Goal: Download file/media

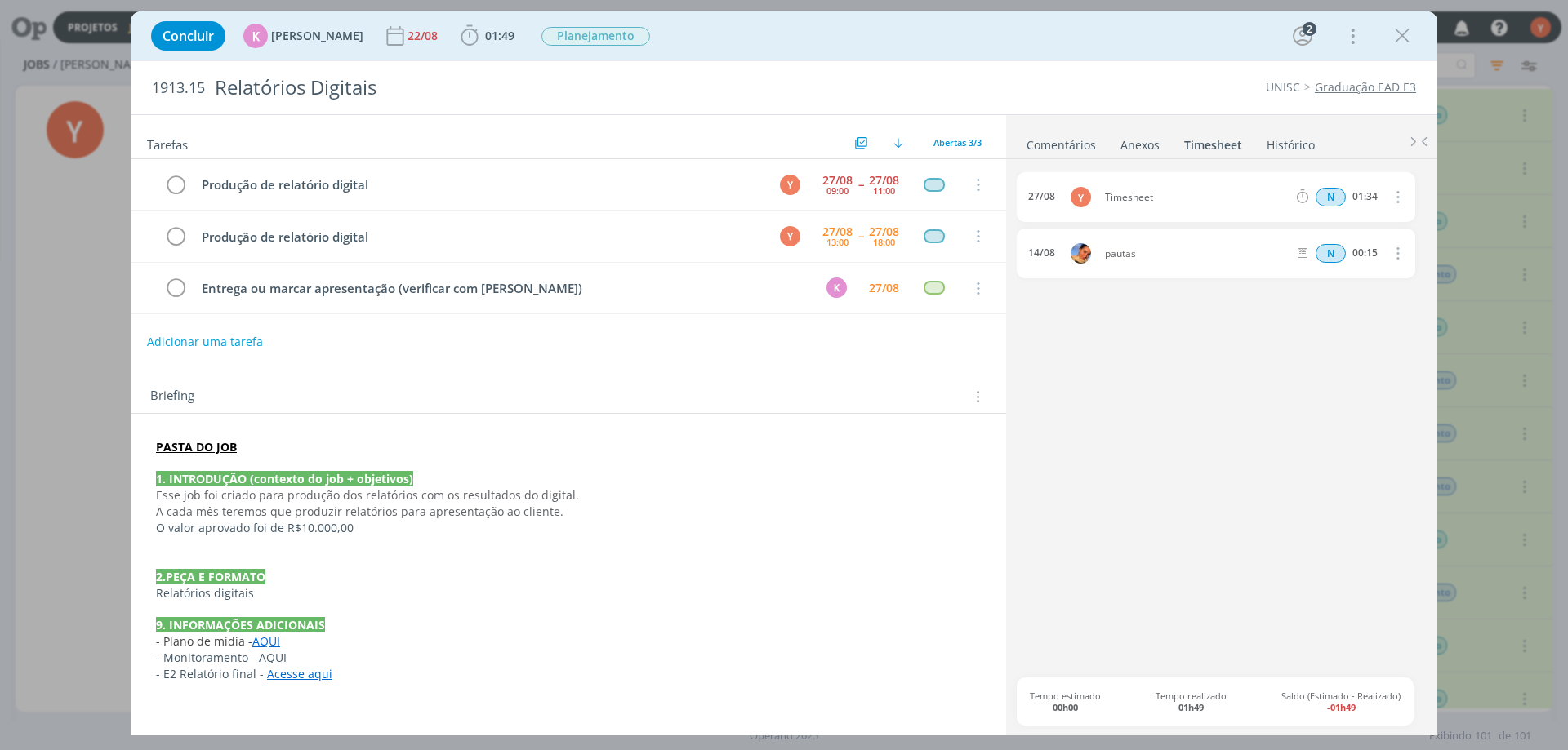
scroll to position [4516, 0]
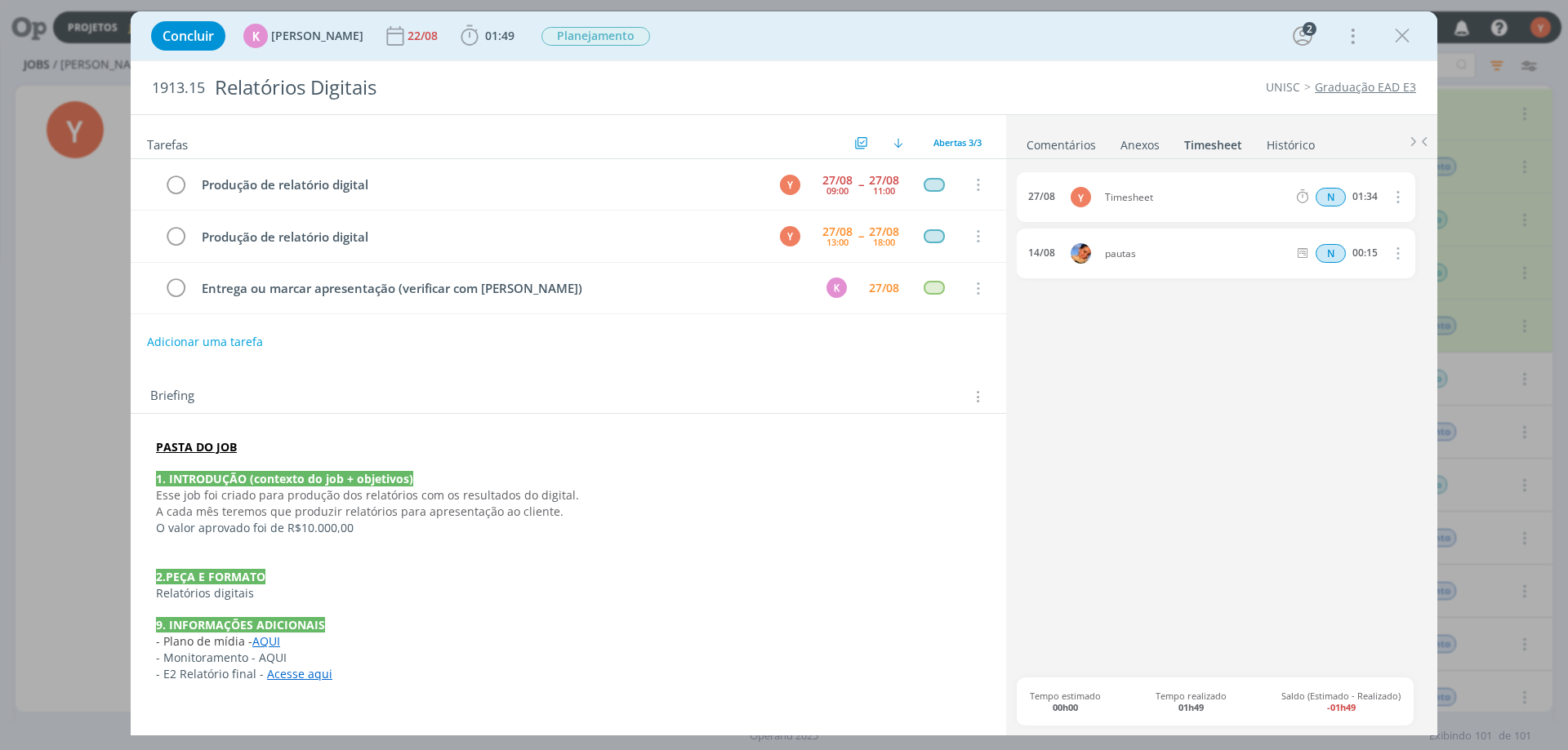
drag, startPoint x: 1400, startPoint y: 29, endPoint x: 355, endPoint y: 490, distance: 1142.2
click at [1400, 29] on icon "dialog" at bounding box center [1402, 36] width 24 height 24
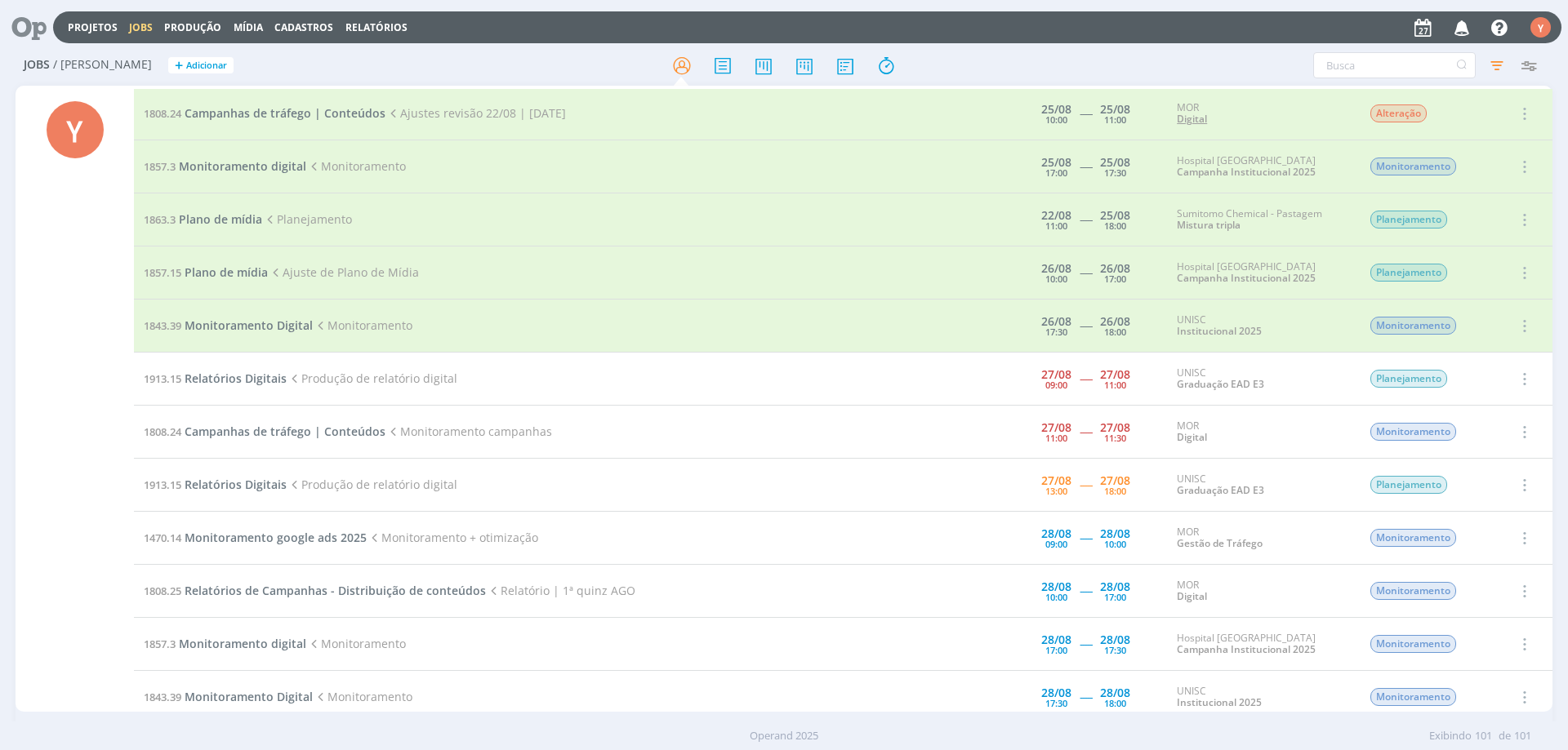
click at [1195, 116] on link "Digital" at bounding box center [1191, 119] width 30 height 14
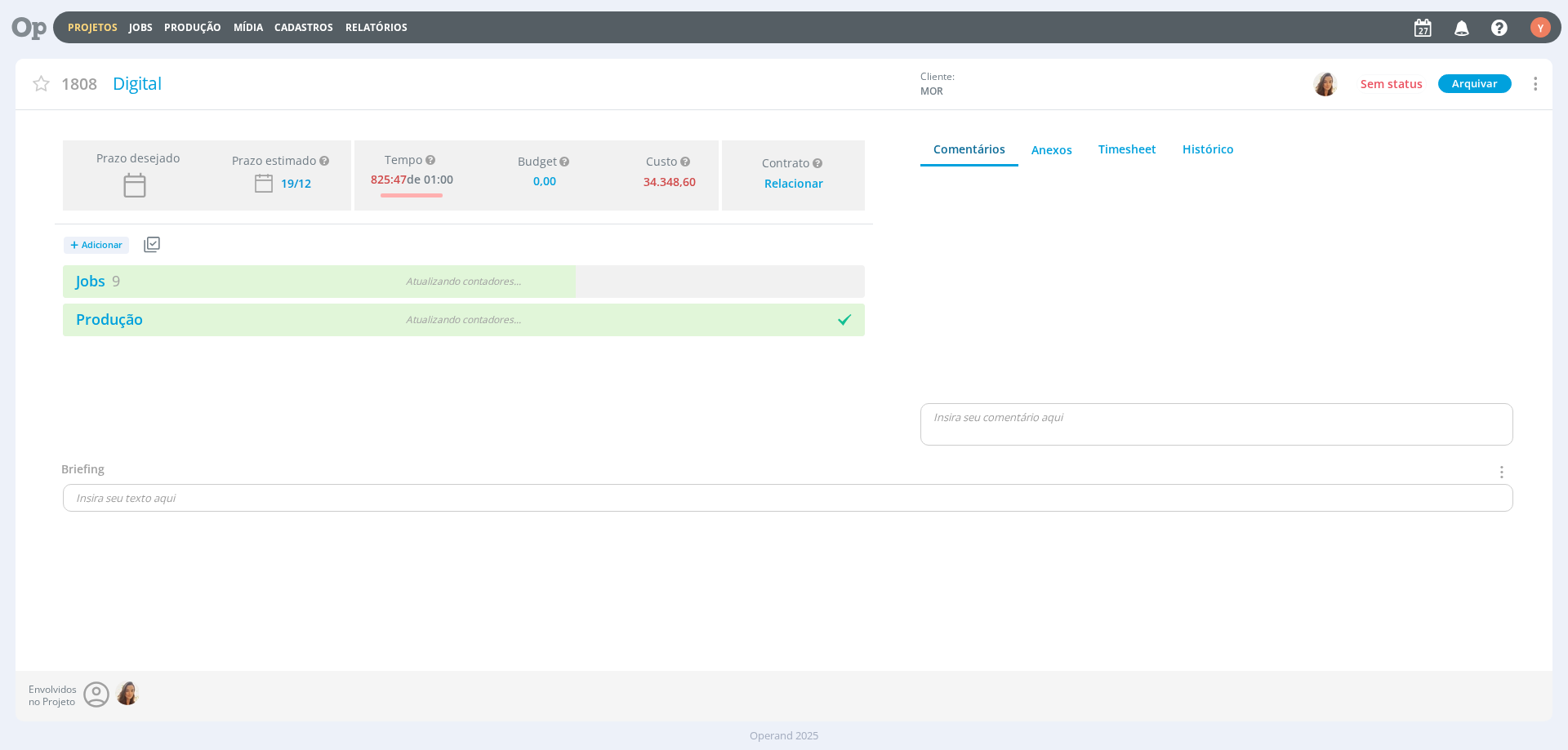
type input "0,00"
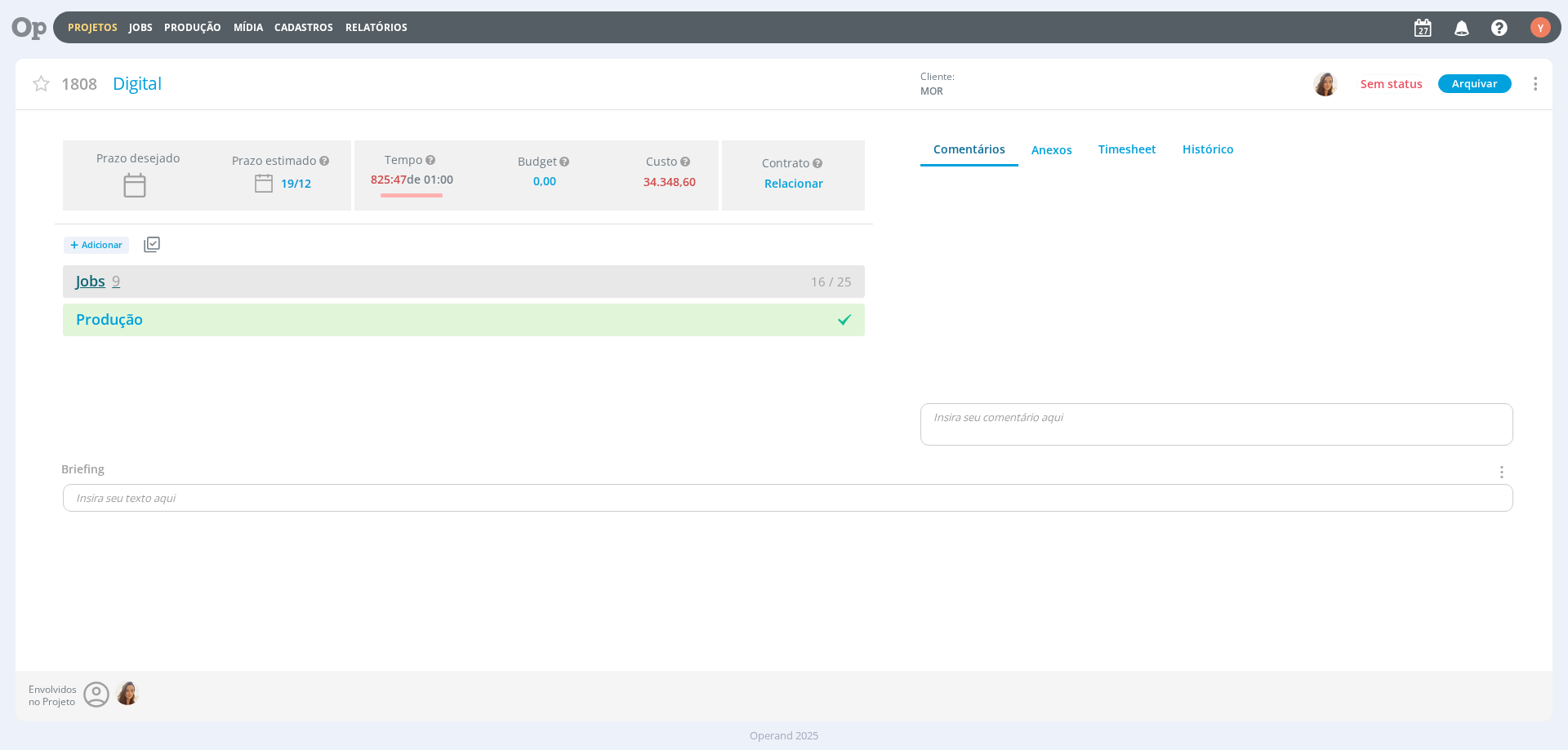
click at [102, 275] on link "Jobs 9" at bounding box center [92, 281] width 57 height 20
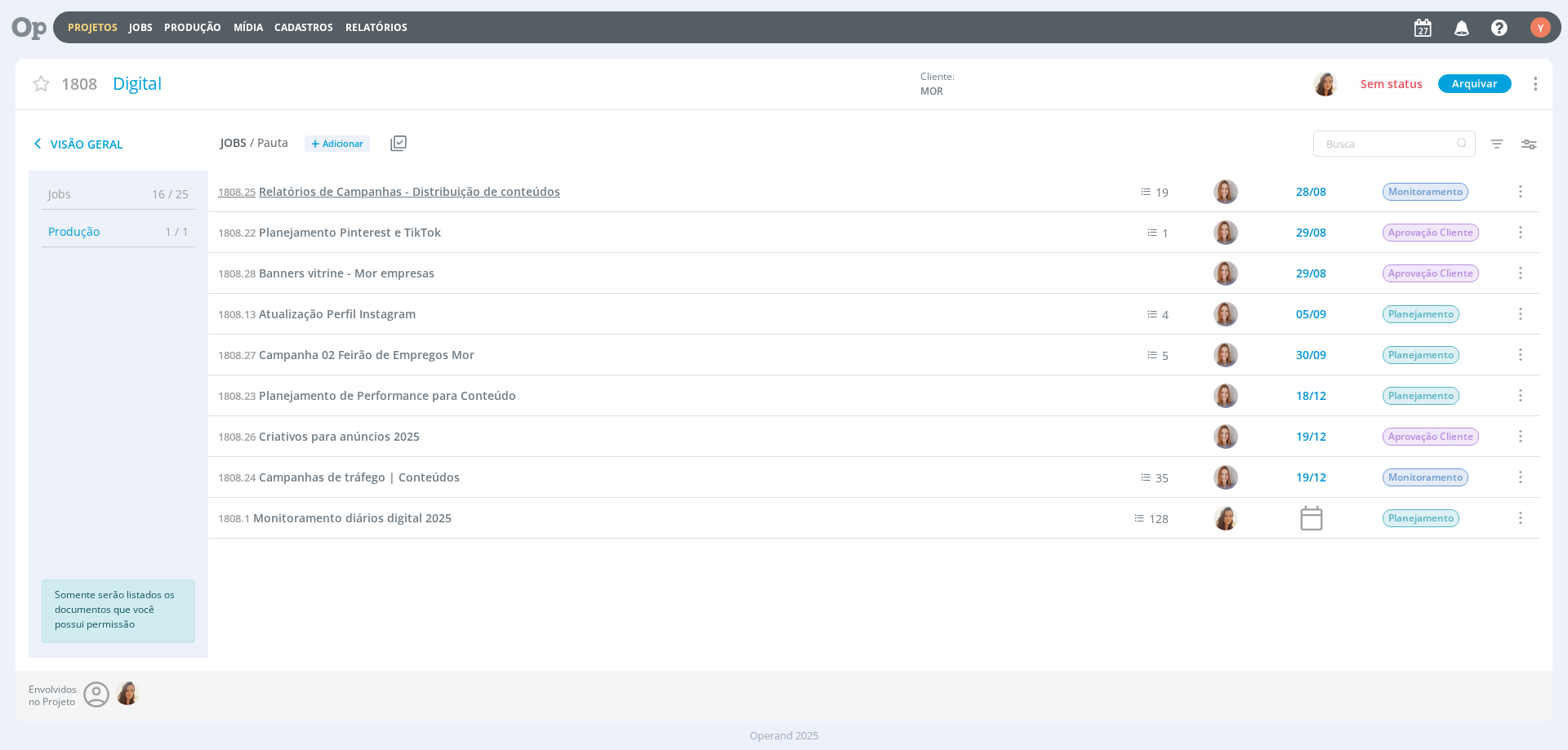
click at [456, 196] on span "Relatórios de Campanhas - Distribuição de conteúdos" at bounding box center [410, 191] width 301 height 16
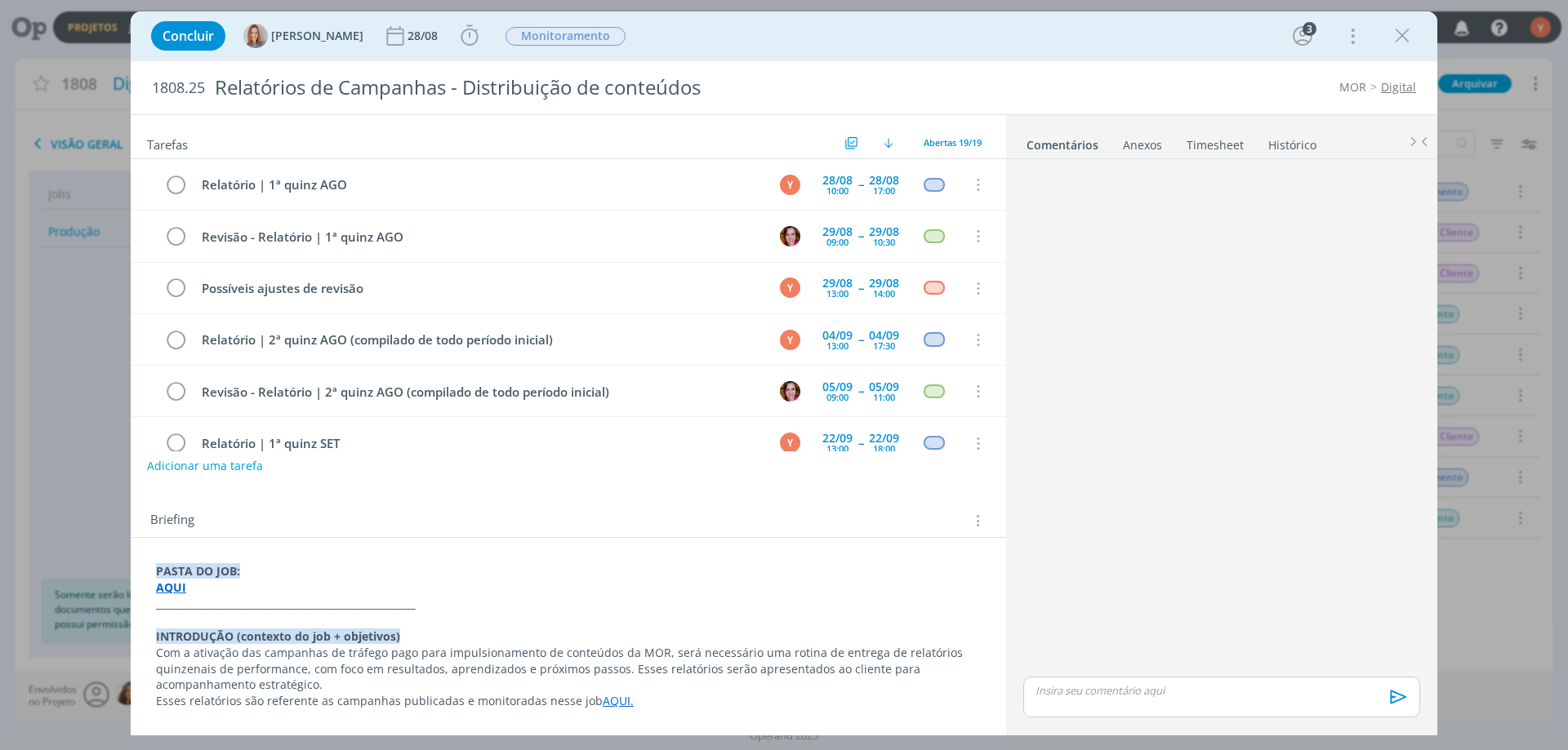
click at [173, 599] on strong "_____________________________________________________" at bounding box center [286, 604] width 260 height 16
click at [172, 588] on strong "AQUI" at bounding box center [172, 588] width 30 height 16
click at [265, 621] on link "[URL][DOMAIN_NAME]" at bounding box center [262, 619] width 123 height 22
click at [222, 585] on p "AQUI" at bounding box center [568, 588] width 823 height 16
click at [169, 588] on strong "AQUI" at bounding box center [172, 588] width 30 height 16
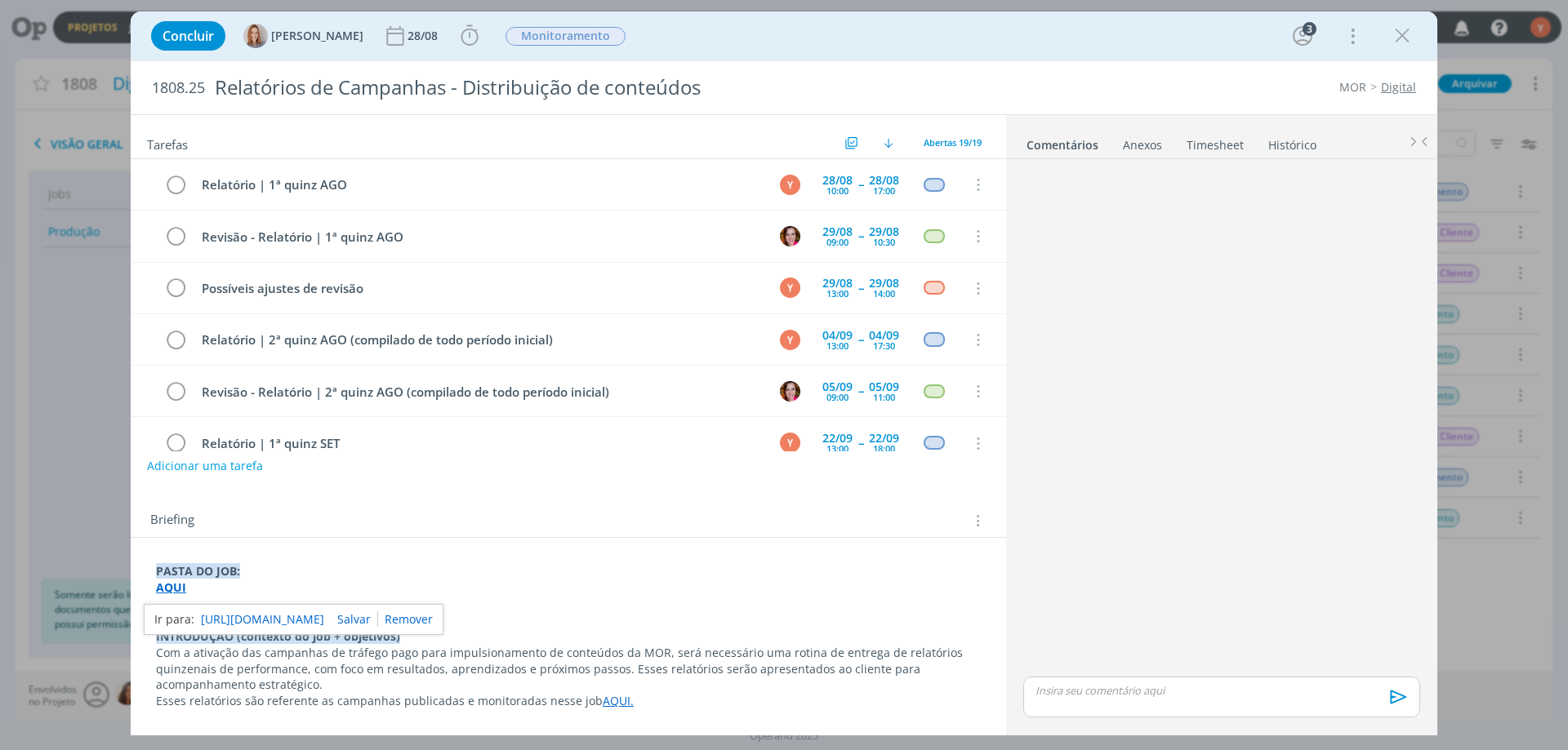
click at [248, 619] on link "[URL][DOMAIN_NAME]" at bounding box center [262, 619] width 123 height 22
click at [59, 502] on div "Concluir [PERSON_NAME] 28/08 Apontar Data * [DATE] Horas * 00:00 Tarefa Selecio…" at bounding box center [784, 375] width 1568 height 750
click at [1381, 31] on div "Concluir [PERSON_NAME] 28/08 Apontar Data * [DATE] Horas * 00:00 Tarefa Selecio…" at bounding box center [784, 36] width 1282 height 39
click at [1390, 33] on div "dialog" at bounding box center [1403, 36] width 29 height 29
click at [1394, 31] on icon "dialog" at bounding box center [1402, 36] width 24 height 24
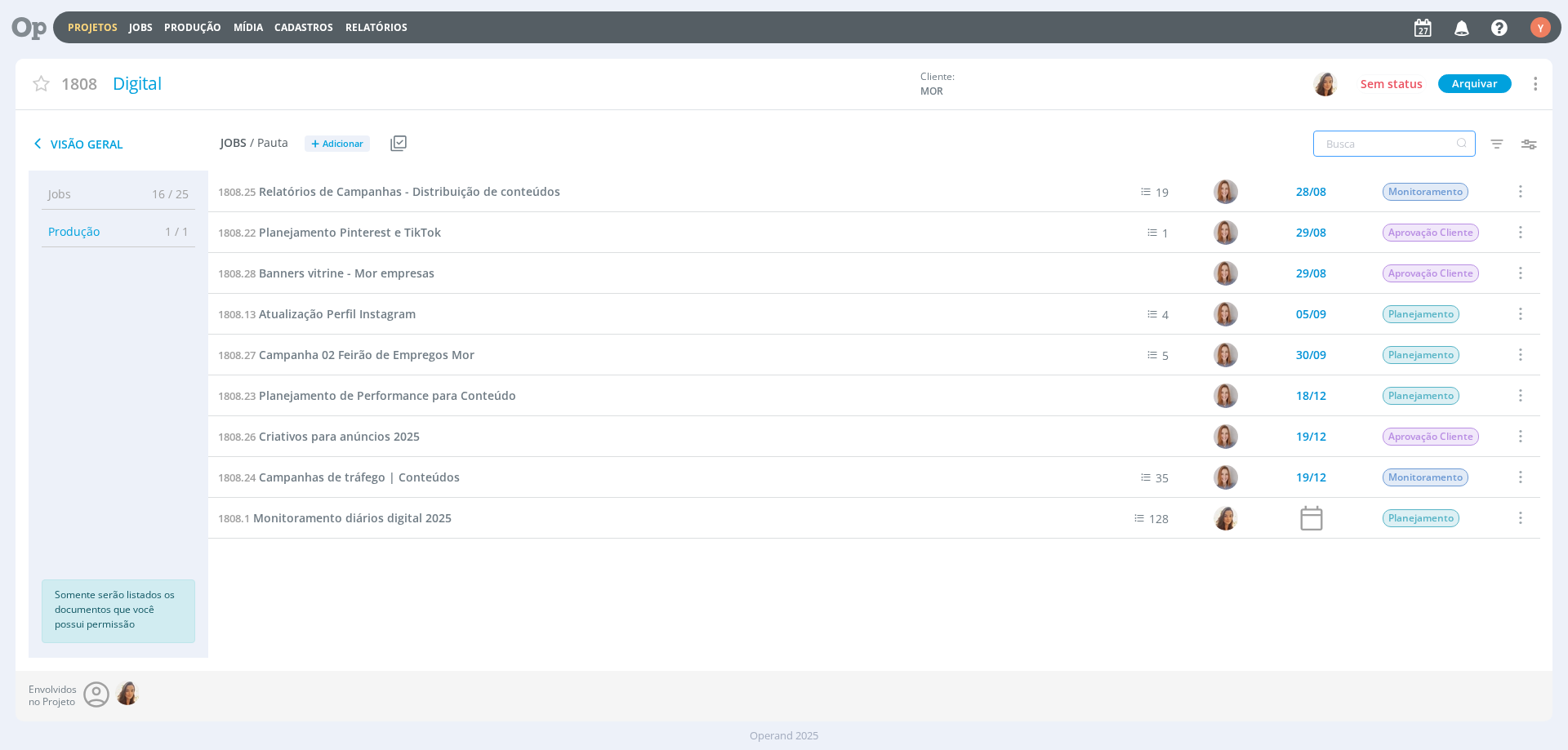
click at [1365, 139] on input "text" at bounding box center [1395, 144] width 163 height 26
type input "conteúdo"
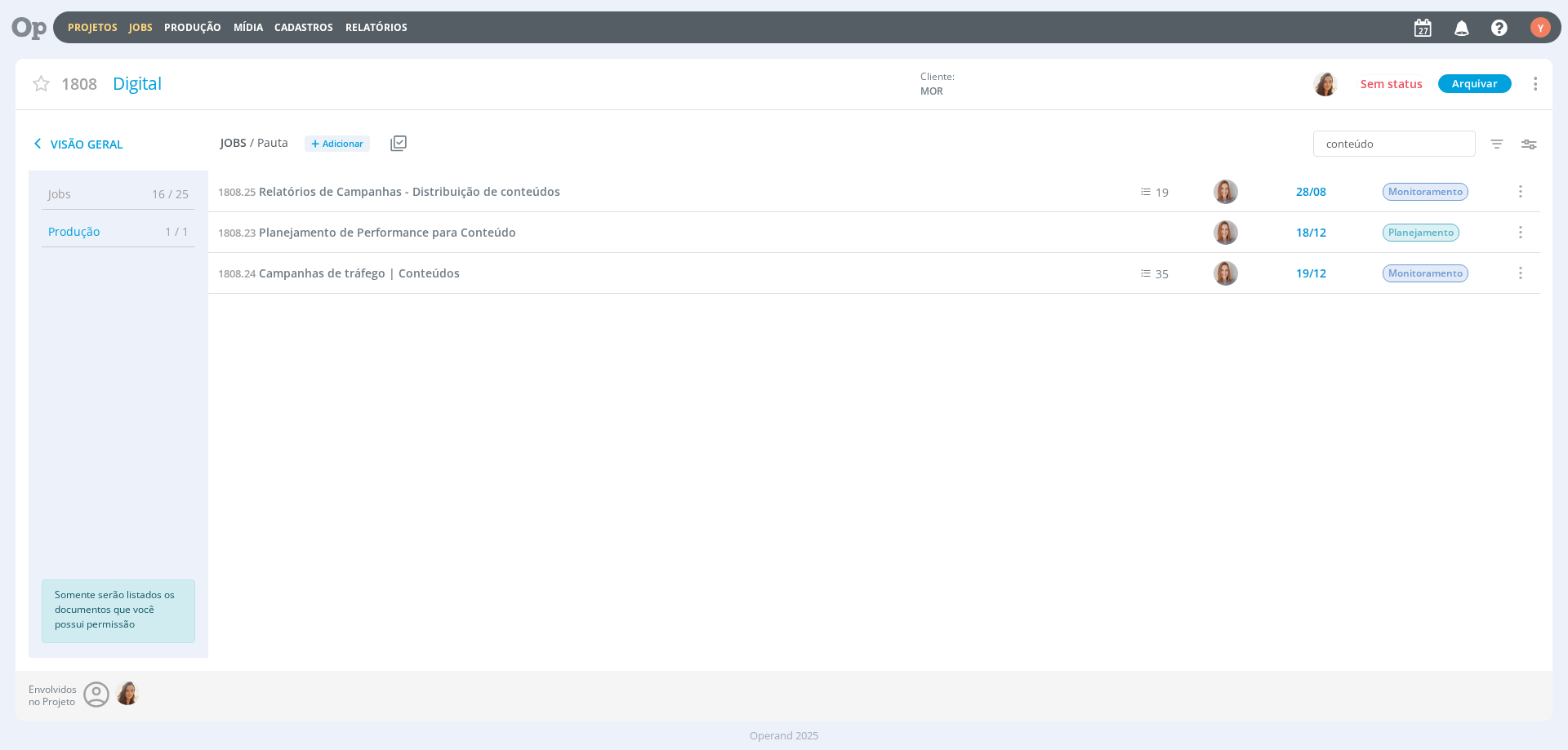
click at [135, 30] on link "Jobs" at bounding box center [140, 28] width 23 height 14
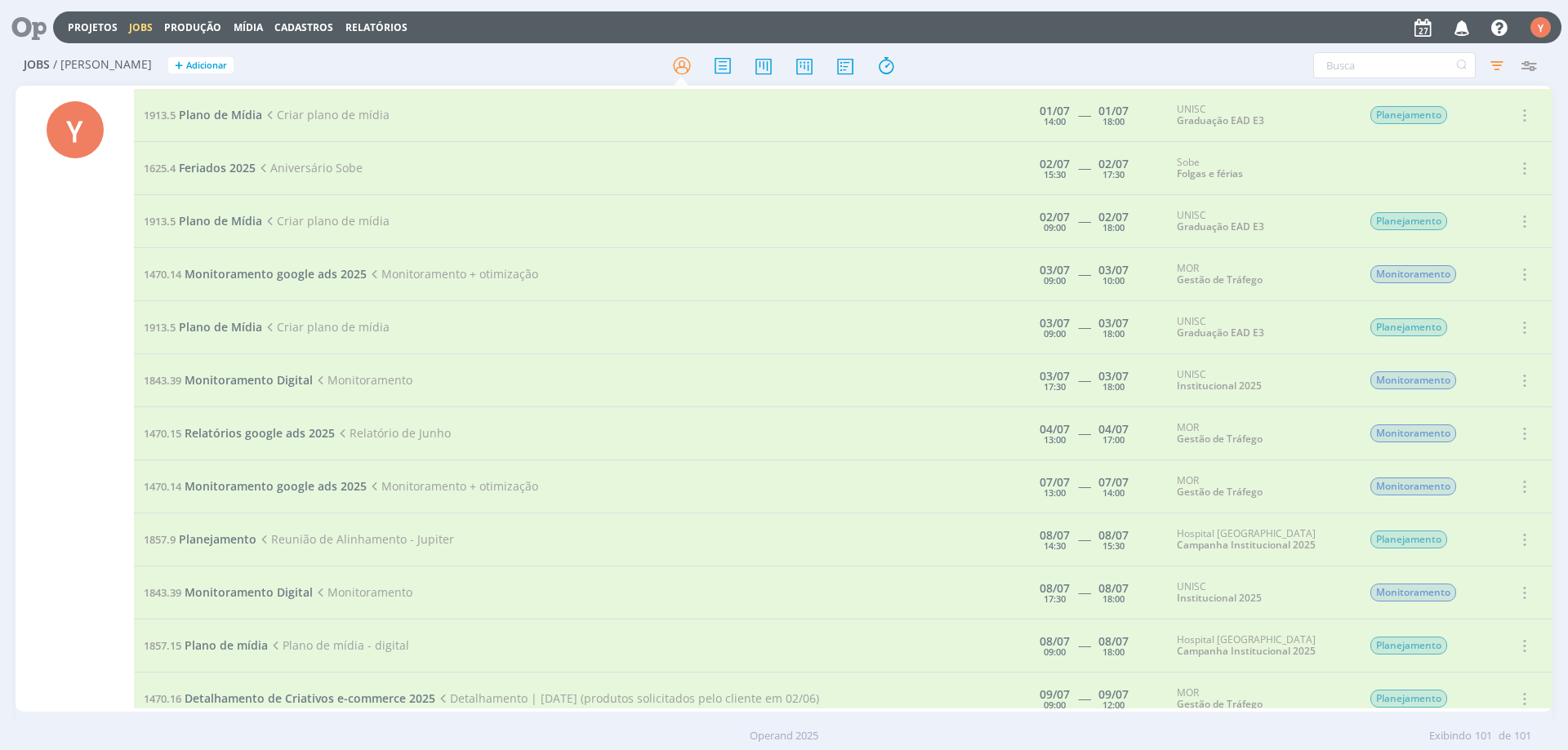
scroll to position [4516, 0]
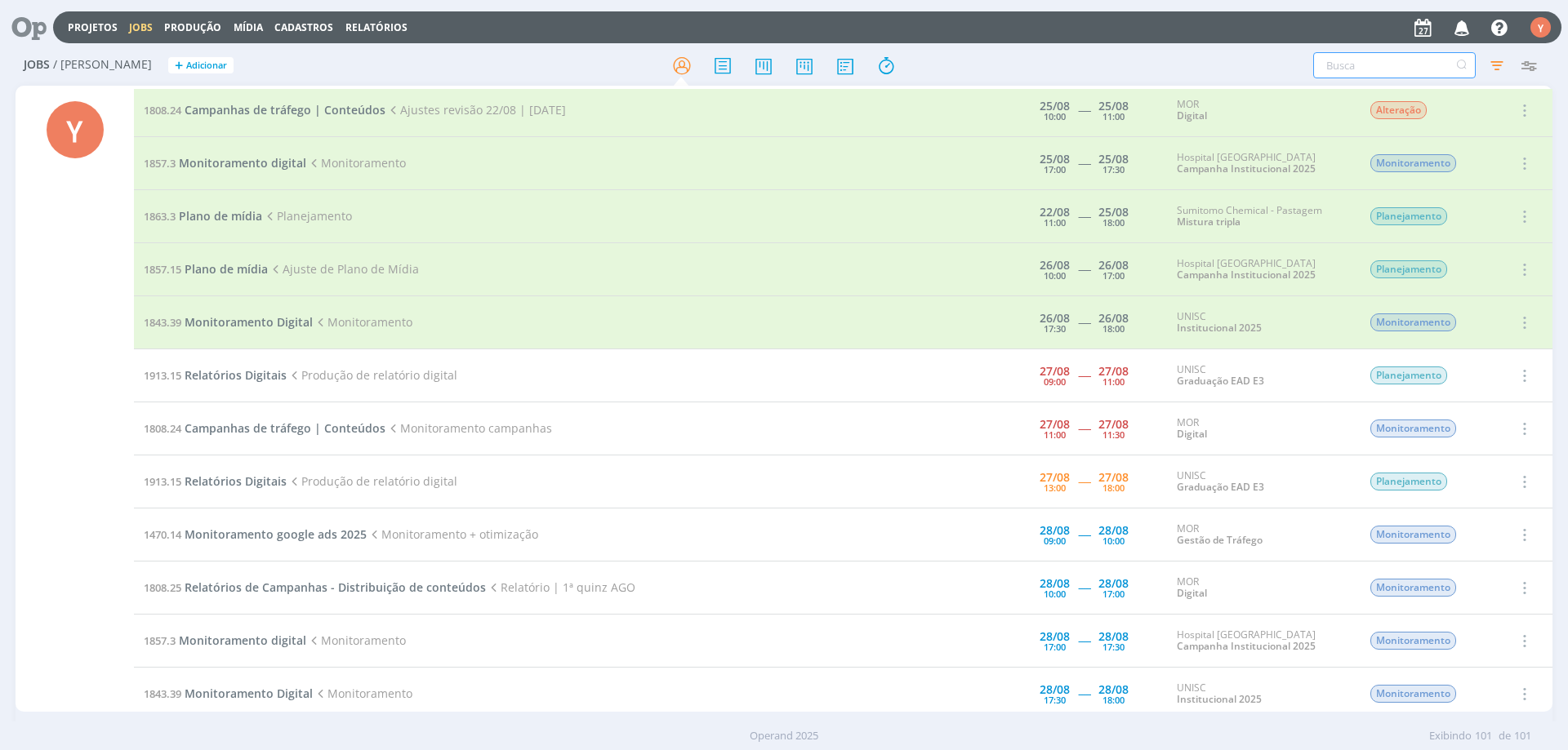
click at [1390, 65] on input "text" at bounding box center [1395, 65] width 163 height 26
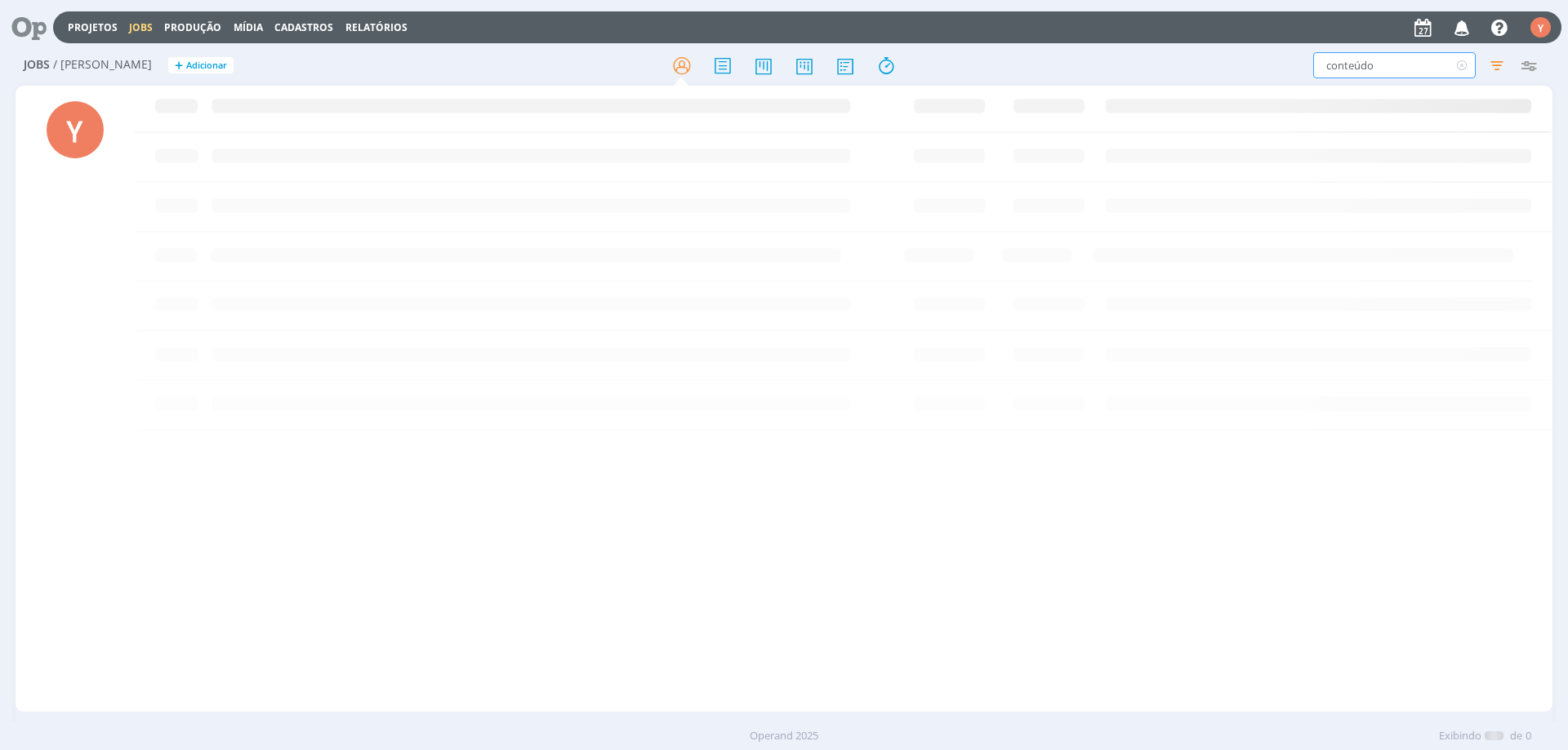
scroll to position [0, 0]
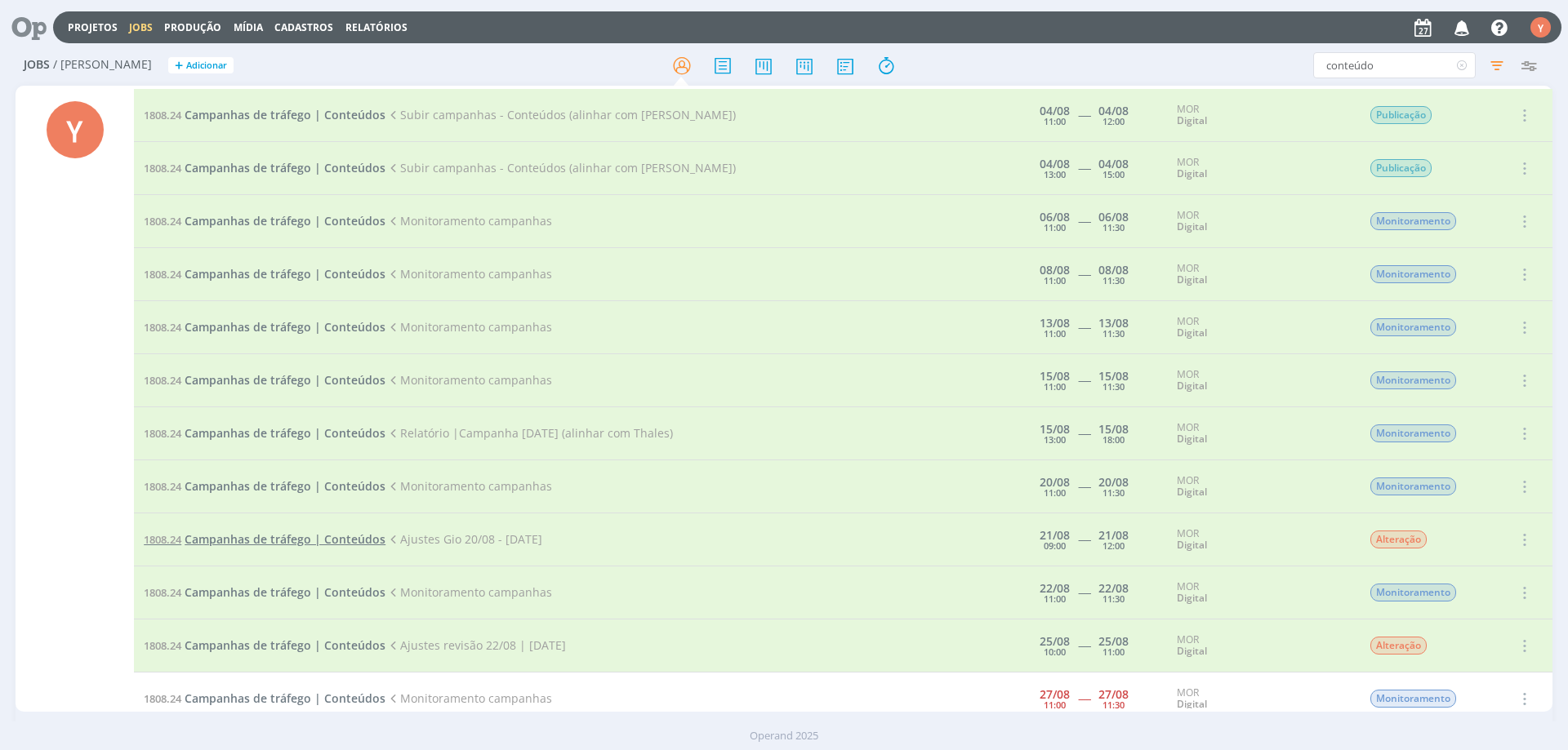
click at [321, 542] on span "Campanhas de tráfego | Conteúdos" at bounding box center [285, 540] width 201 height 16
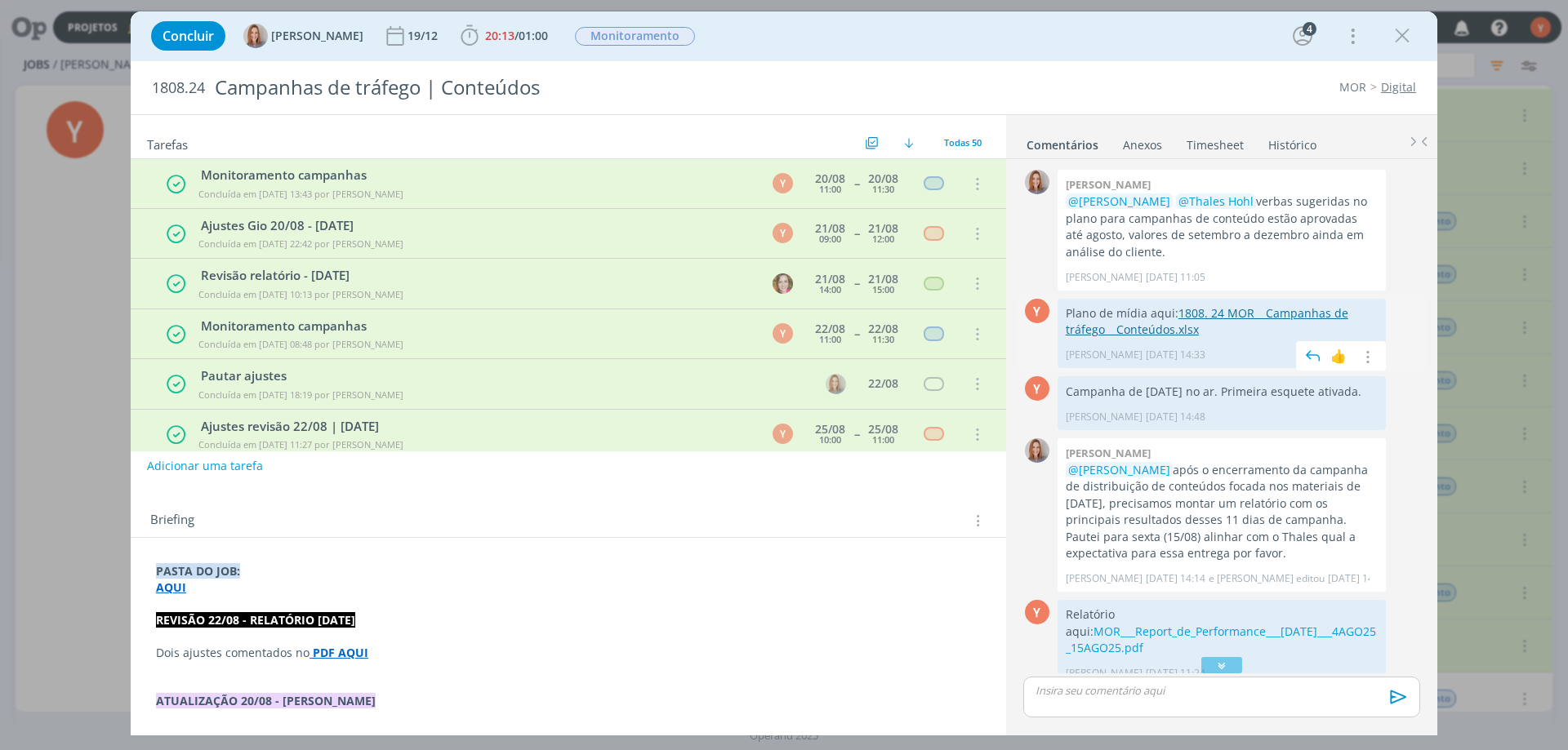
click at [1306, 317] on link "1808. 24 MOR _ Campanhas de tráfego _ Conteúdos.xlsx" at bounding box center [1207, 321] width 282 height 32
click at [1398, 32] on icon "dialog" at bounding box center [1402, 36] width 24 height 24
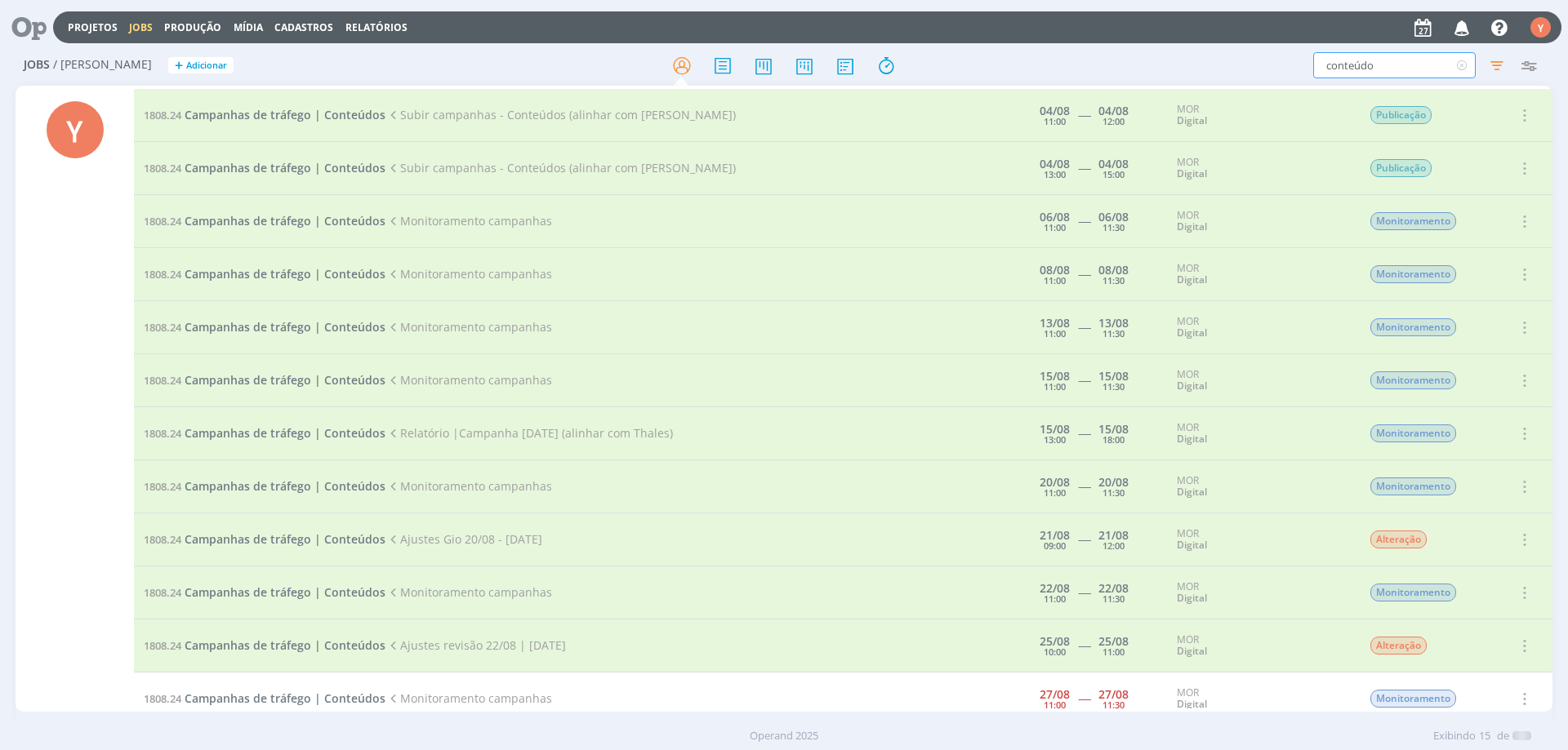
click at [1408, 54] on input "conteúdo" at bounding box center [1395, 65] width 163 height 26
type input "E3"
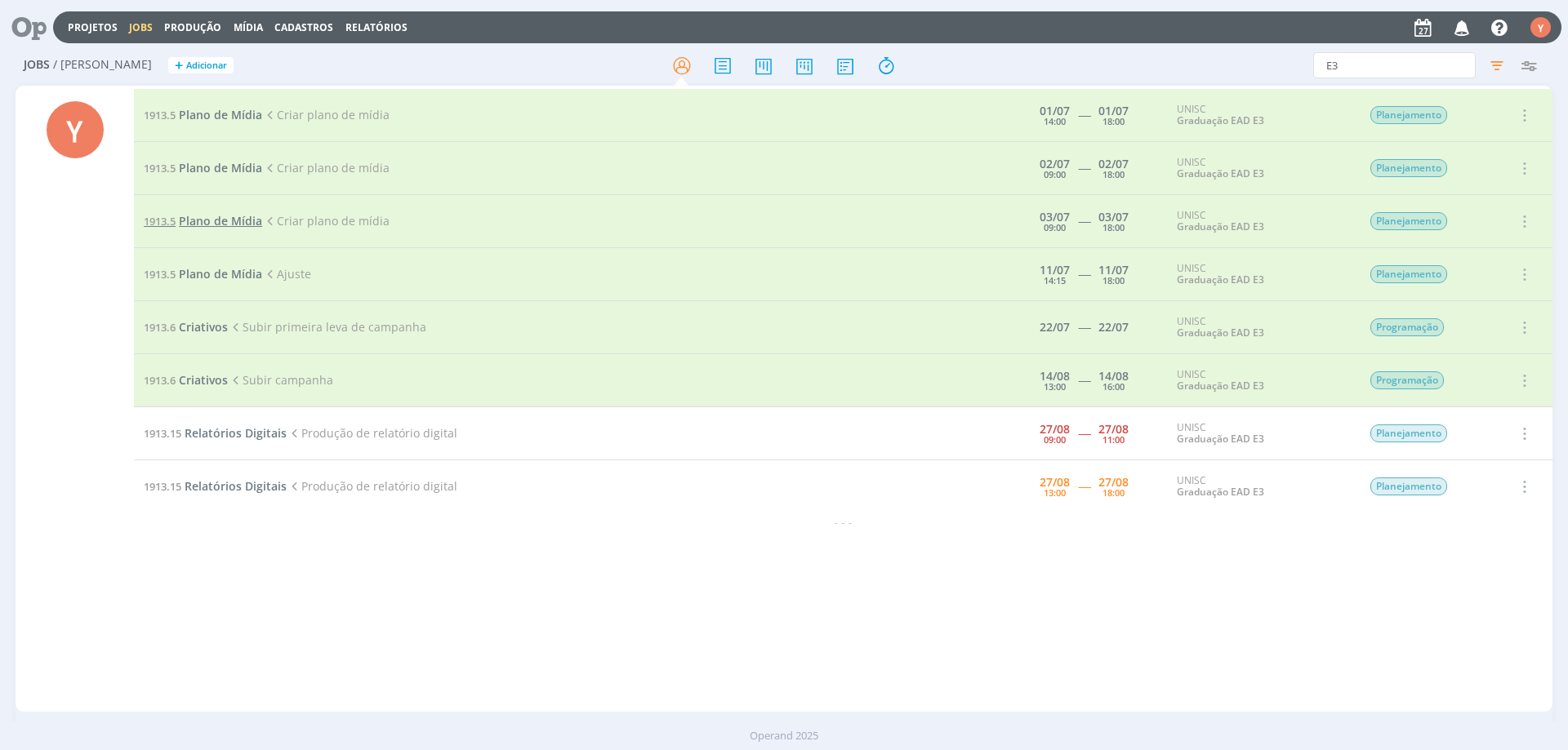
click at [224, 217] on span "Plano de Mídia" at bounding box center [220, 221] width 83 height 16
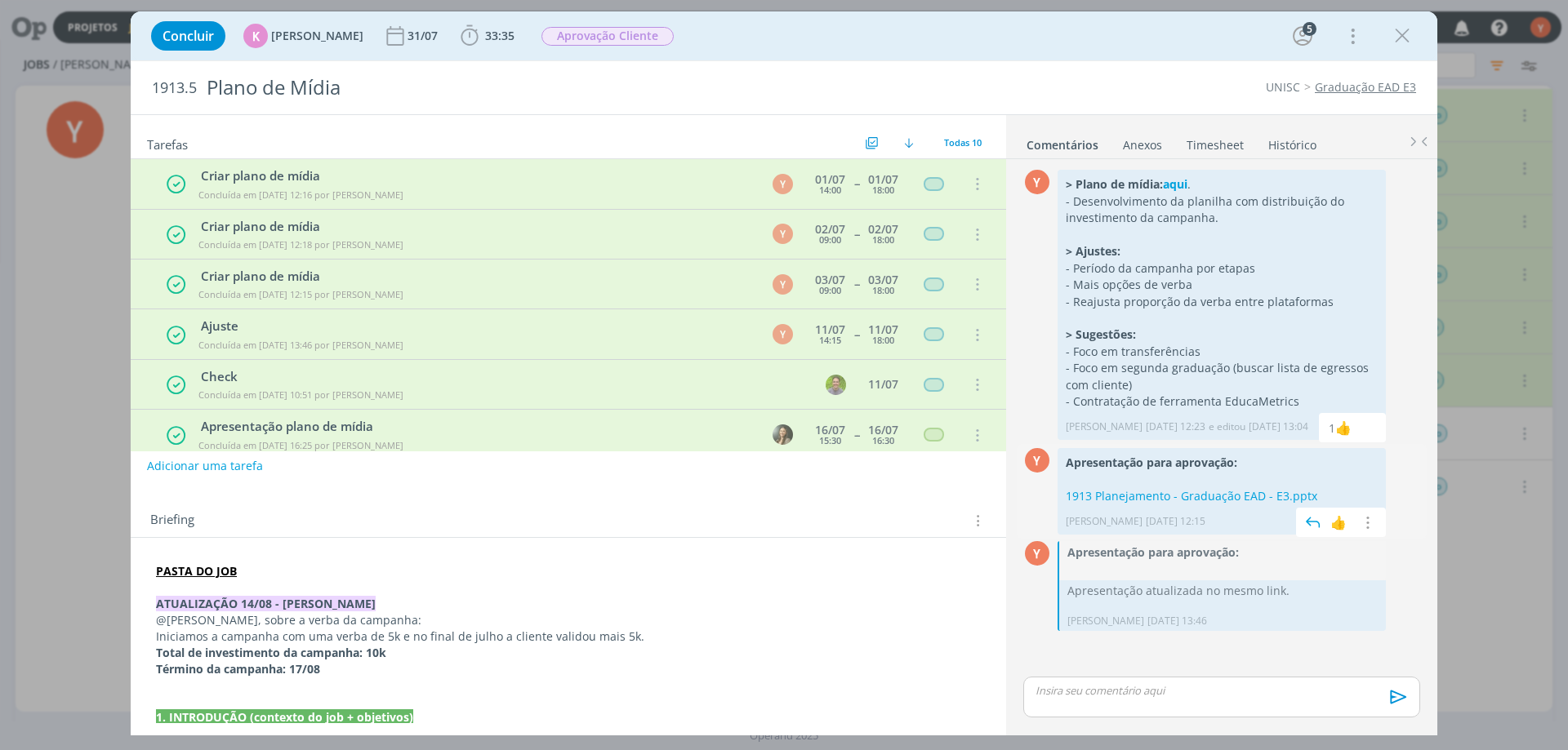
scroll to position [50, 0]
click at [1206, 496] on link "1913 Planejamento - Graduação EAD - E3.pptx" at bounding box center [1191, 496] width 251 height 16
drag, startPoint x: 1184, startPoint y: 182, endPoint x: 1190, endPoint y: 219, distance: 37.5
drag, startPoint x: 1190, startPoint y: 219, endPoint x: 1406, endPoint y: 597, distance: 435.4
click at [1406, 597] on div "Y 0 Apresentação para aprovação: Apresentação atualizada no mesmo link. [PERSON…" at bounding box center [1221, 585] width 410 height 94
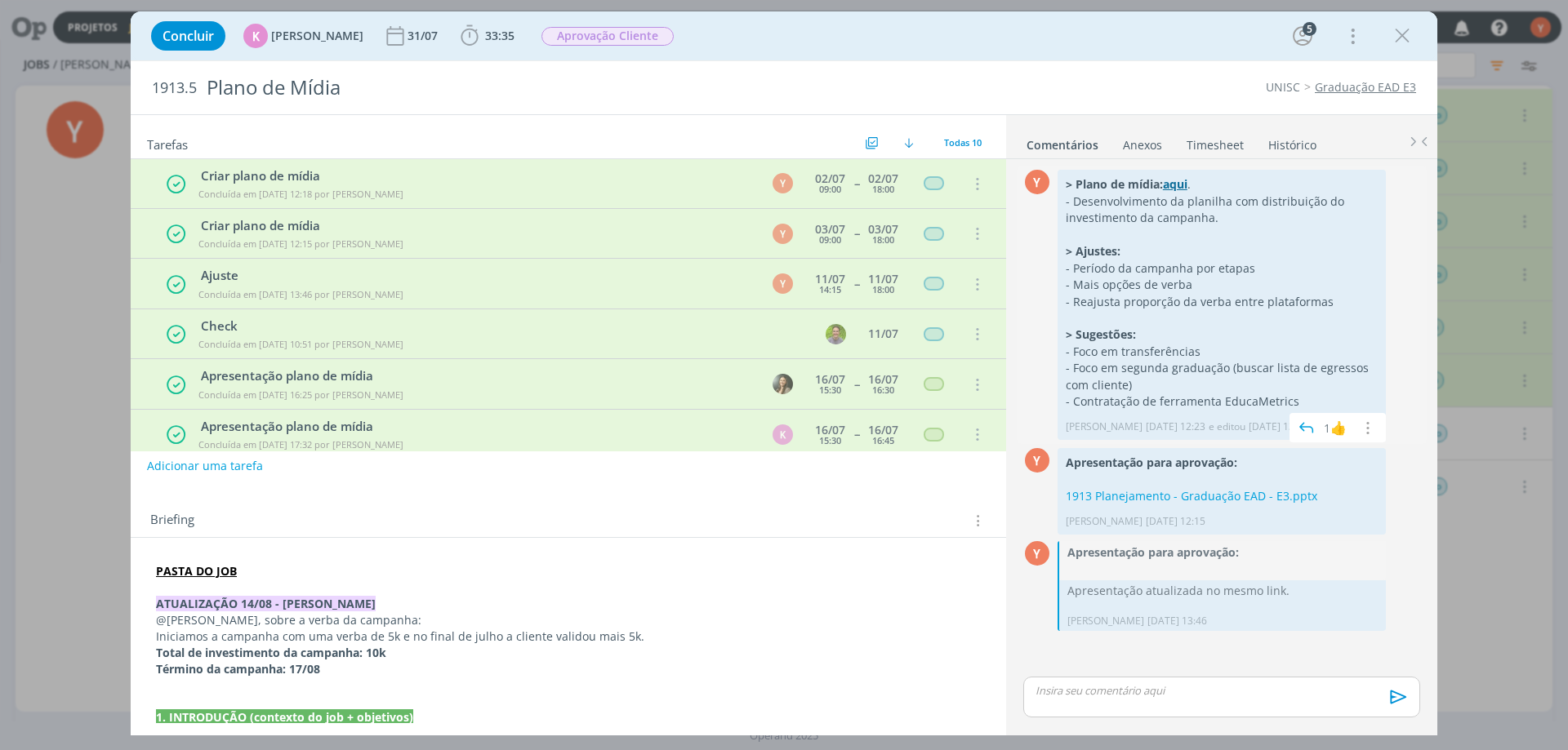
click at [1181, 184] on strong "aqui" at bounding box center [1175, 184] width 24 height 16
click at [192, 573] on strong "PASTA DO JOB" at bounding box center [196, 571] width 81 height 16
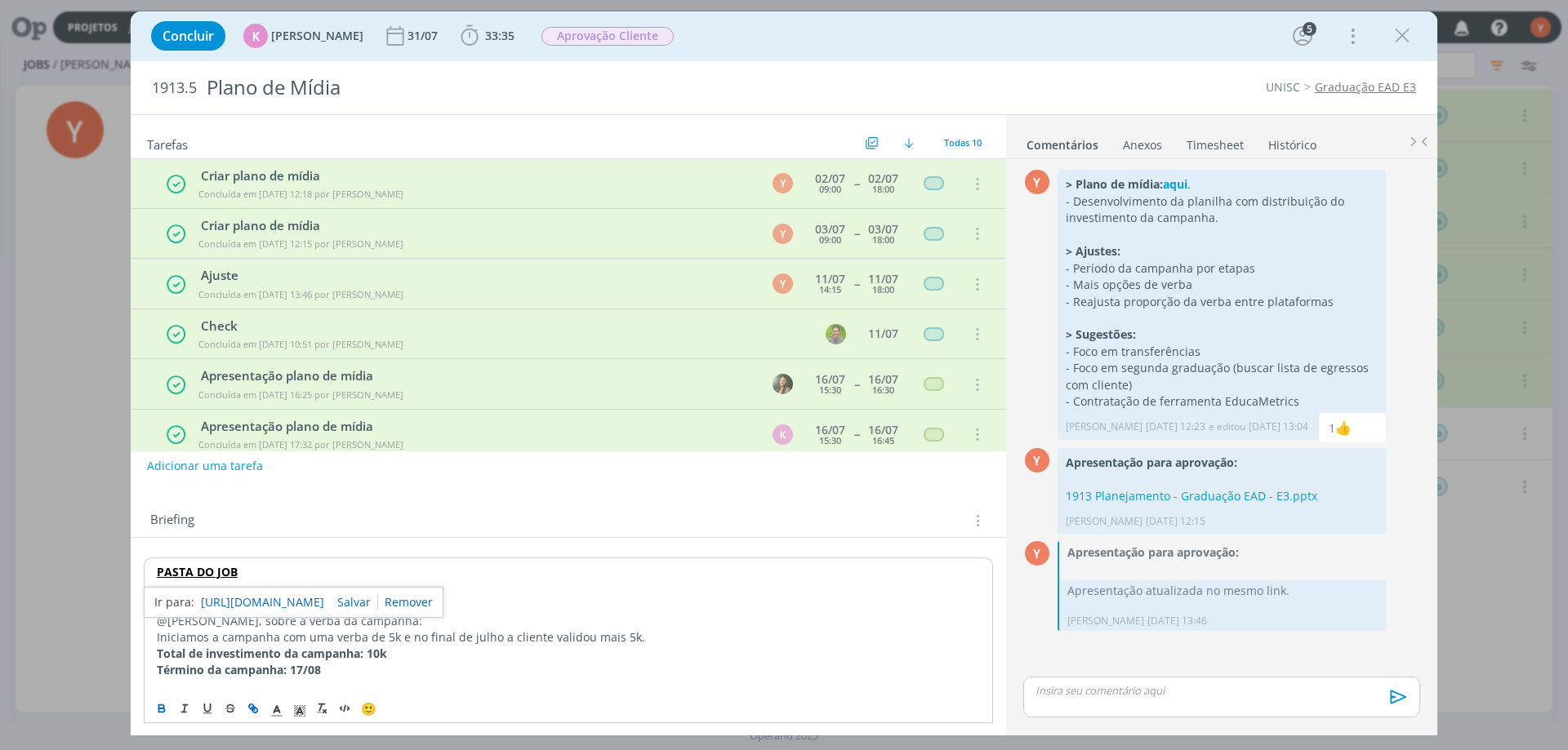
click at [262, 599] on link "[URL][DOMAIN_NAME]" at bounding box center [262, 602] width 123 height 22
